Goal: Find specific page/section

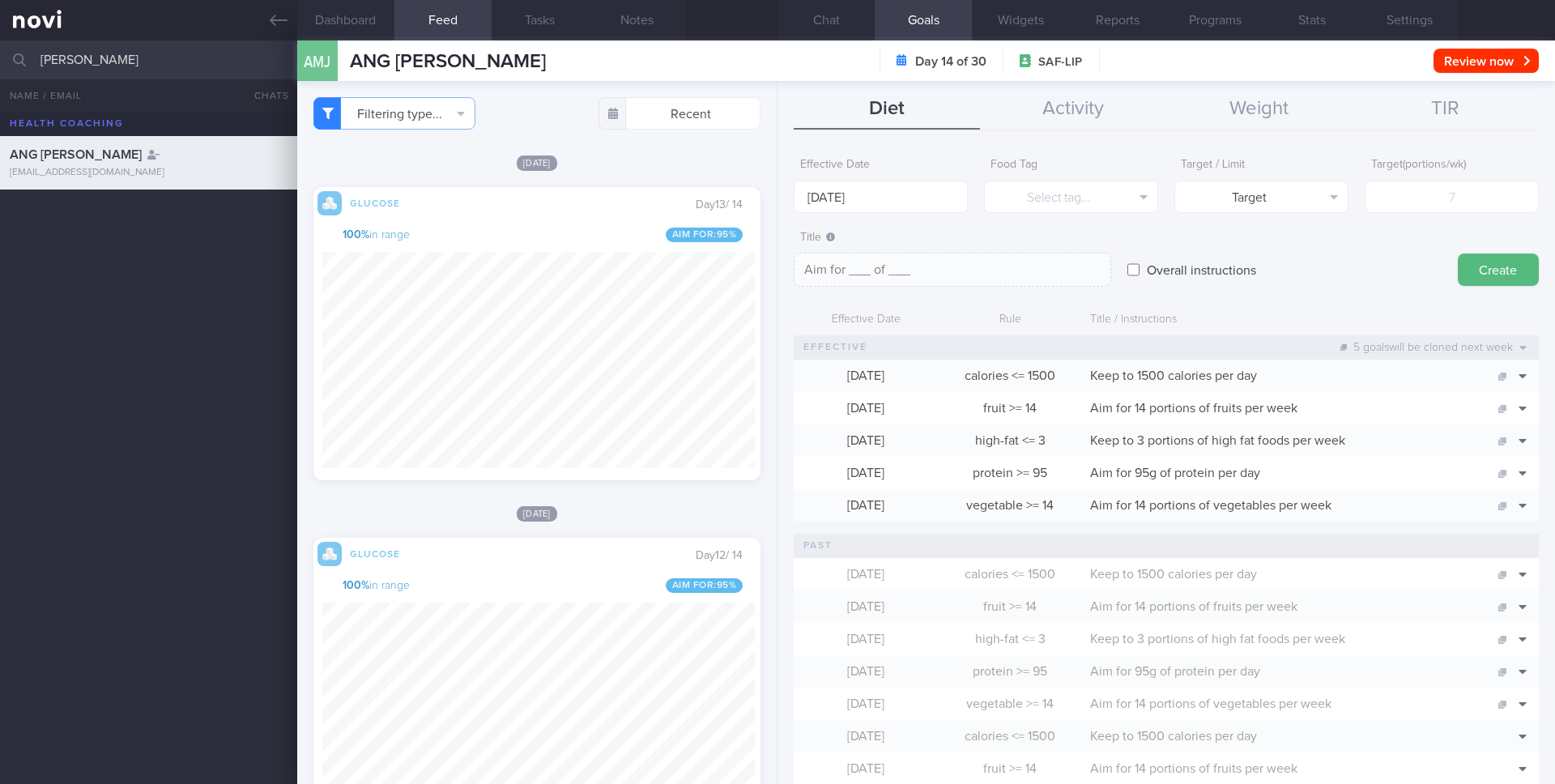
select select "8"
click at [142, 65] on input "[PERSON_NAME]" at bounding box center [778, 60] width 1555 height 39
type input "[PERSON_NAME] DEVI [PERSON_NAME]"
click at [175, 214] on div "[PERSON_NAME] DEVI [PERSON_NAME]" at bounding box center [146, 208] width 274 height 32
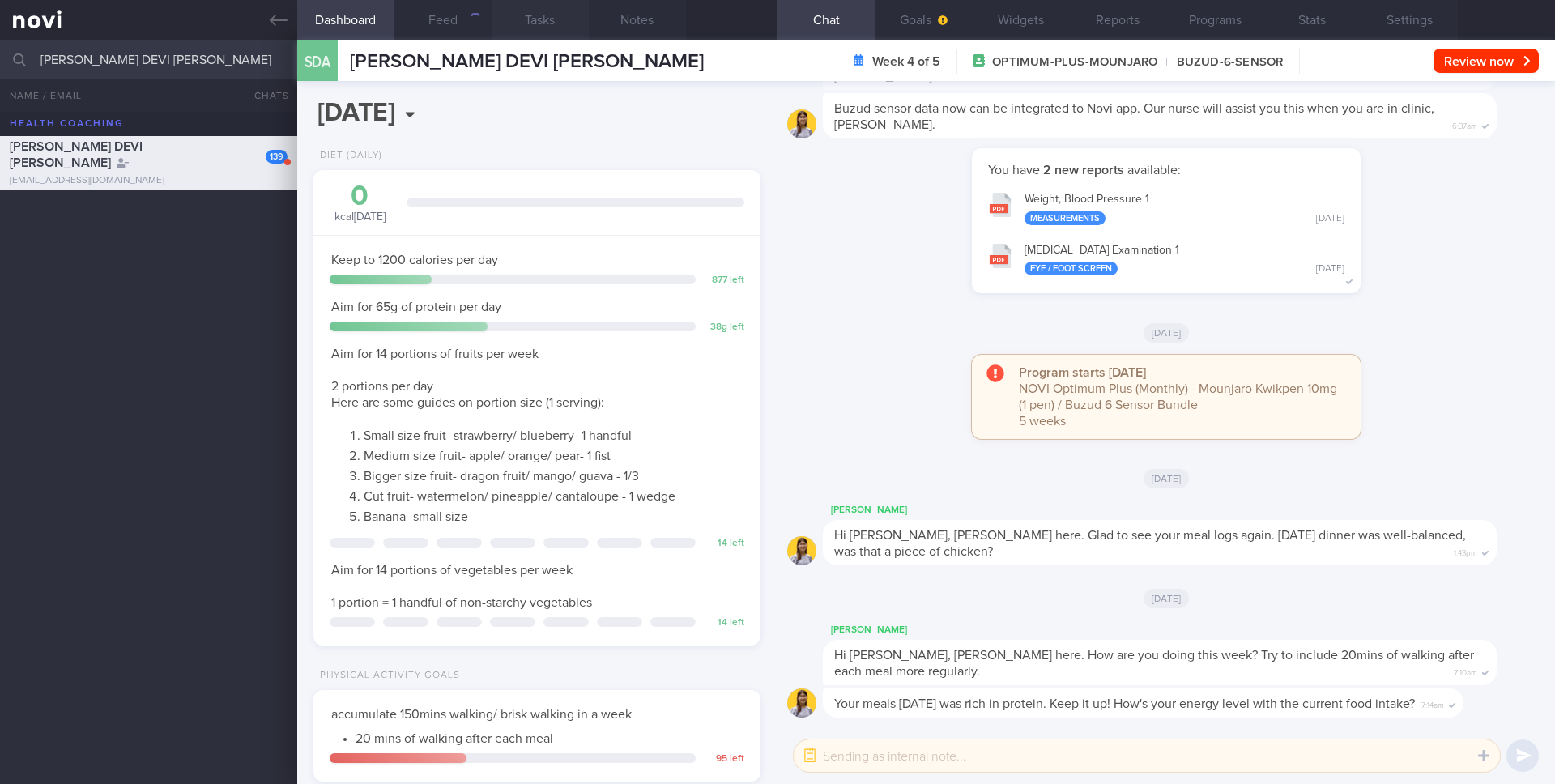
scroll to position [232, 419]
click at [425, 102] on input "[DATE]" at bounding box center [452, 113] width 276 height 41
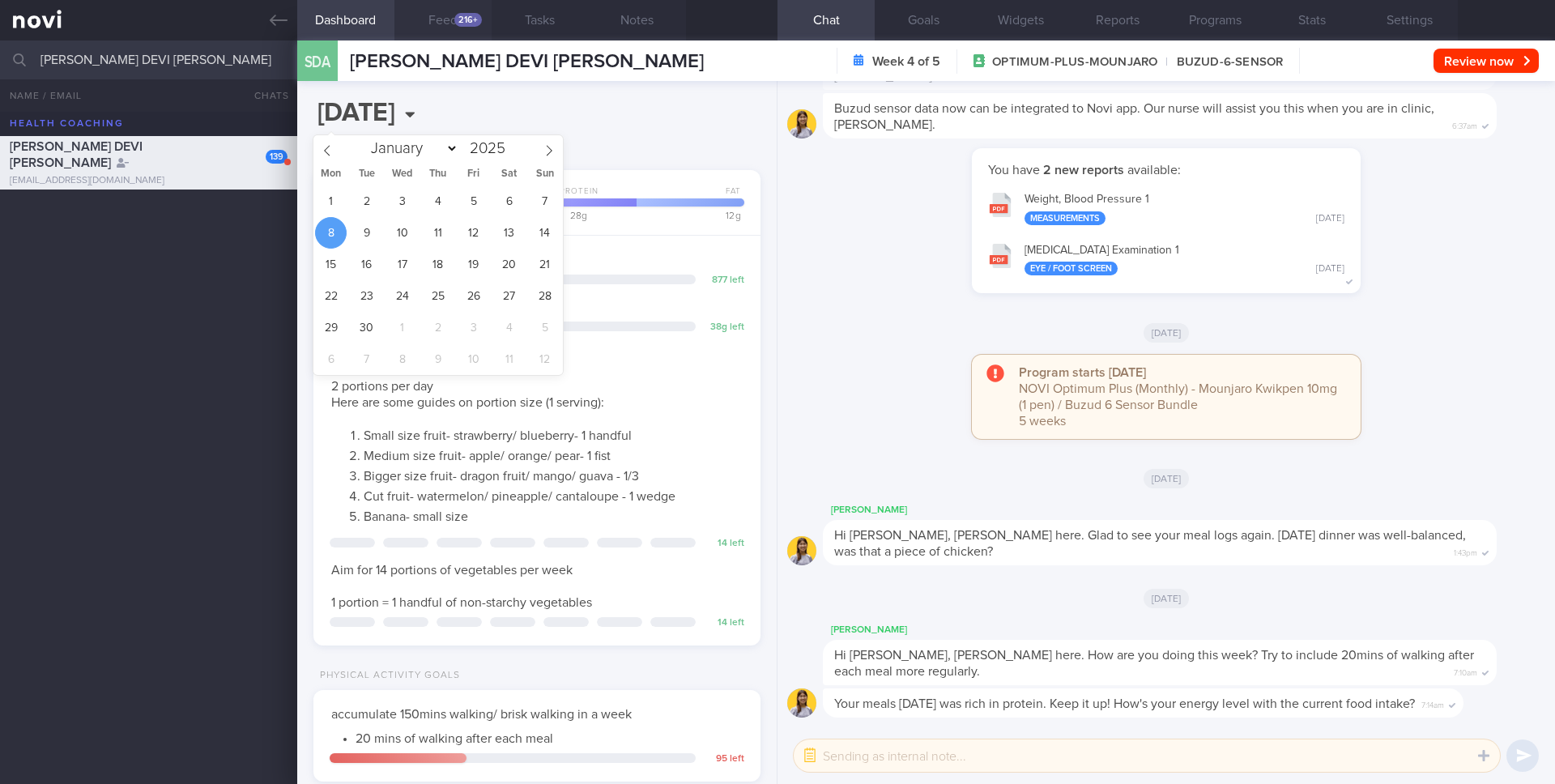
scroll to position [213, 425]
click at [433, 26] on button "Feed 216+" at bounding box center [443, 20] width 98 height 41
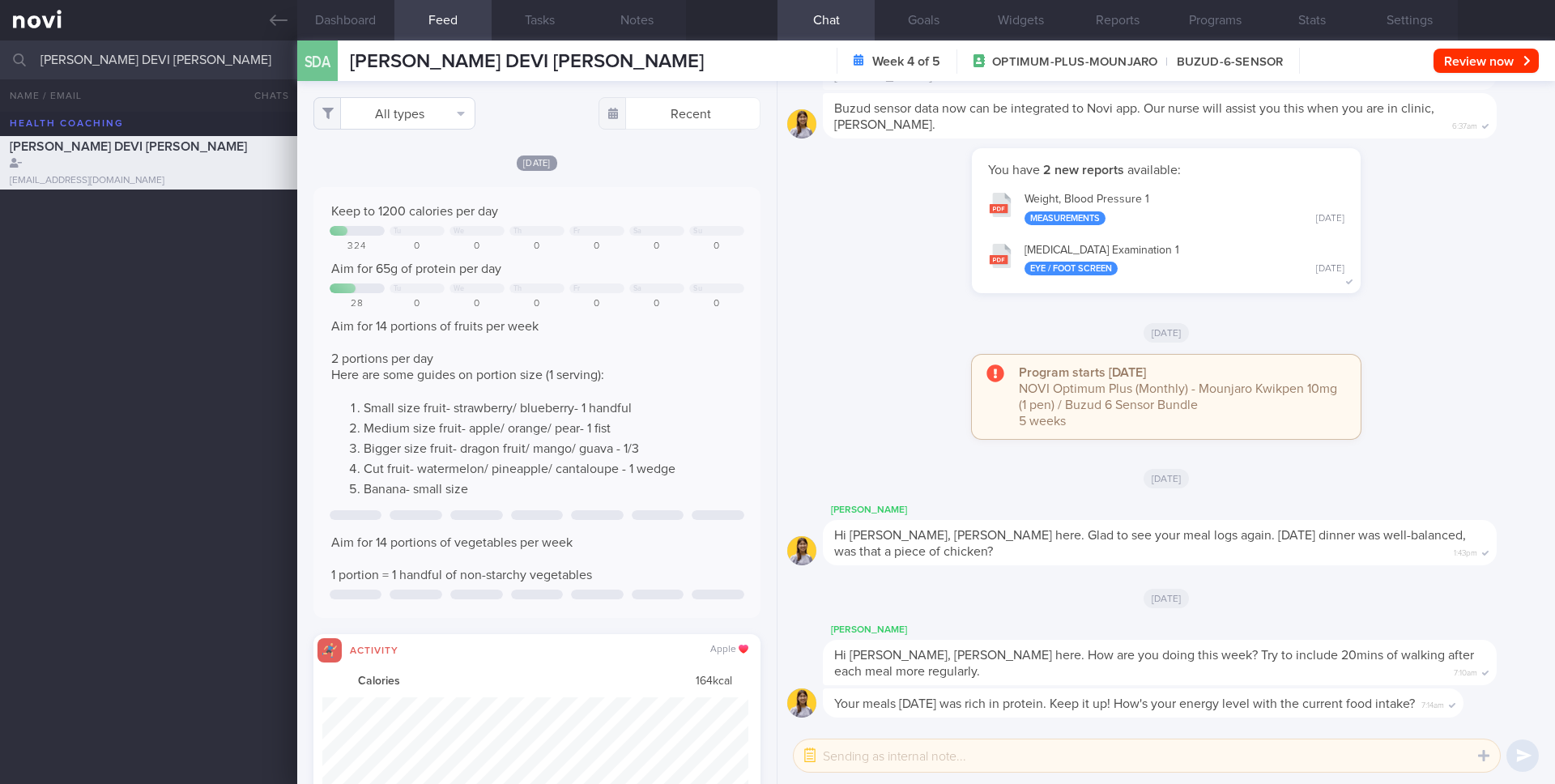
scroll to position [106, 427]
click at [423, 119] on button "All types" at bounding box center [395, 113] width 162 height 32
